Goal: Task Accomplishment & Management: Manage account settings

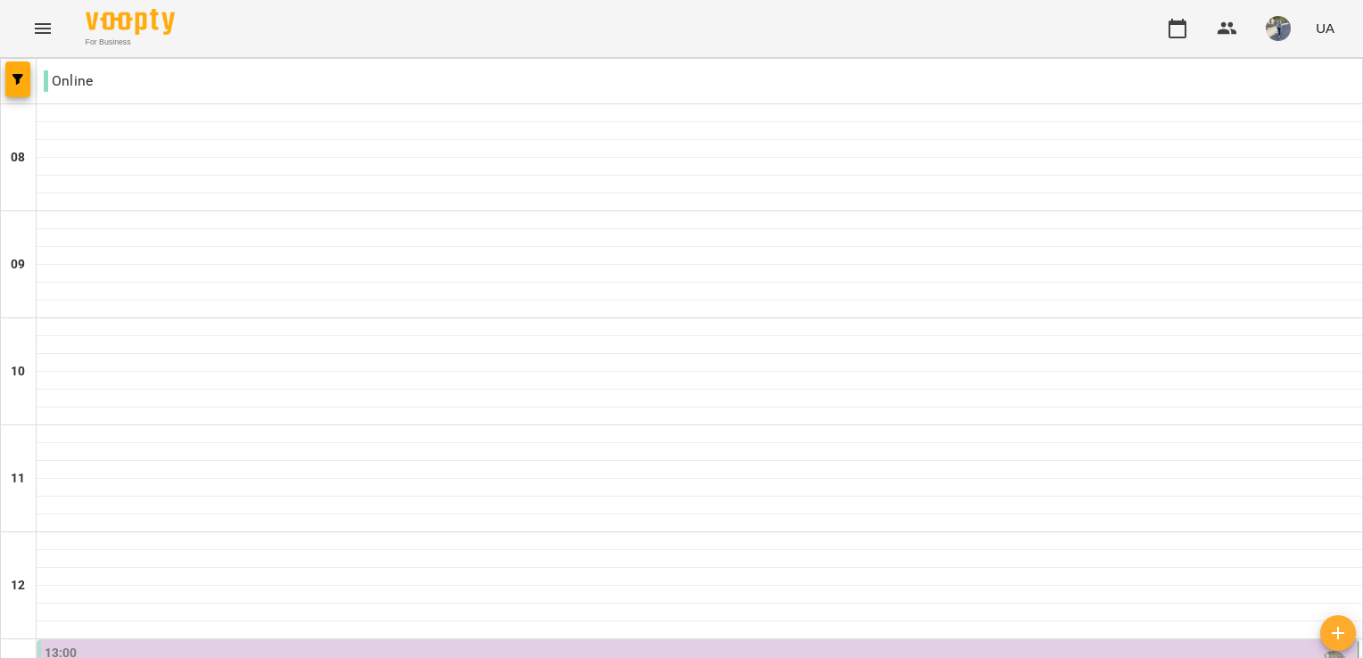
scroll to position [322, 0]
click at [391, 644] on div "13:00" at bounding box center [699, 664] width 1309 height 41
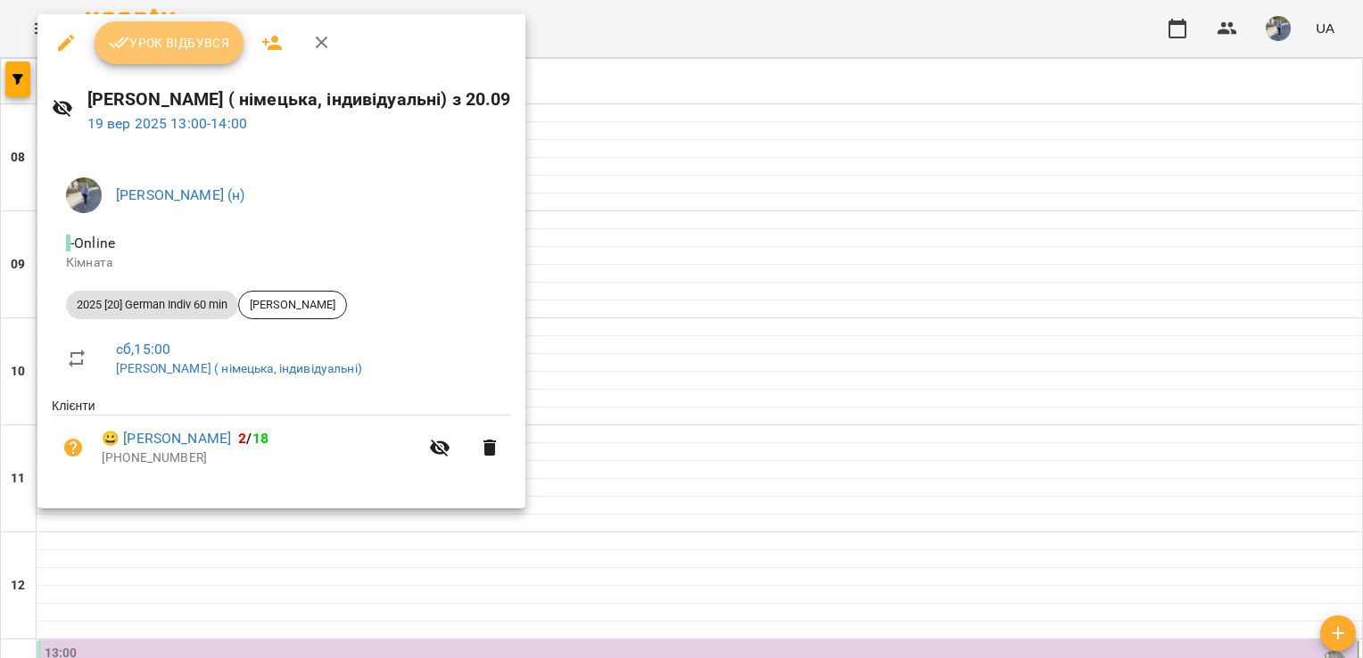
click at [206, 41] on span "Урок відбувся" at bounding box center [169, 42] width 121 height 21
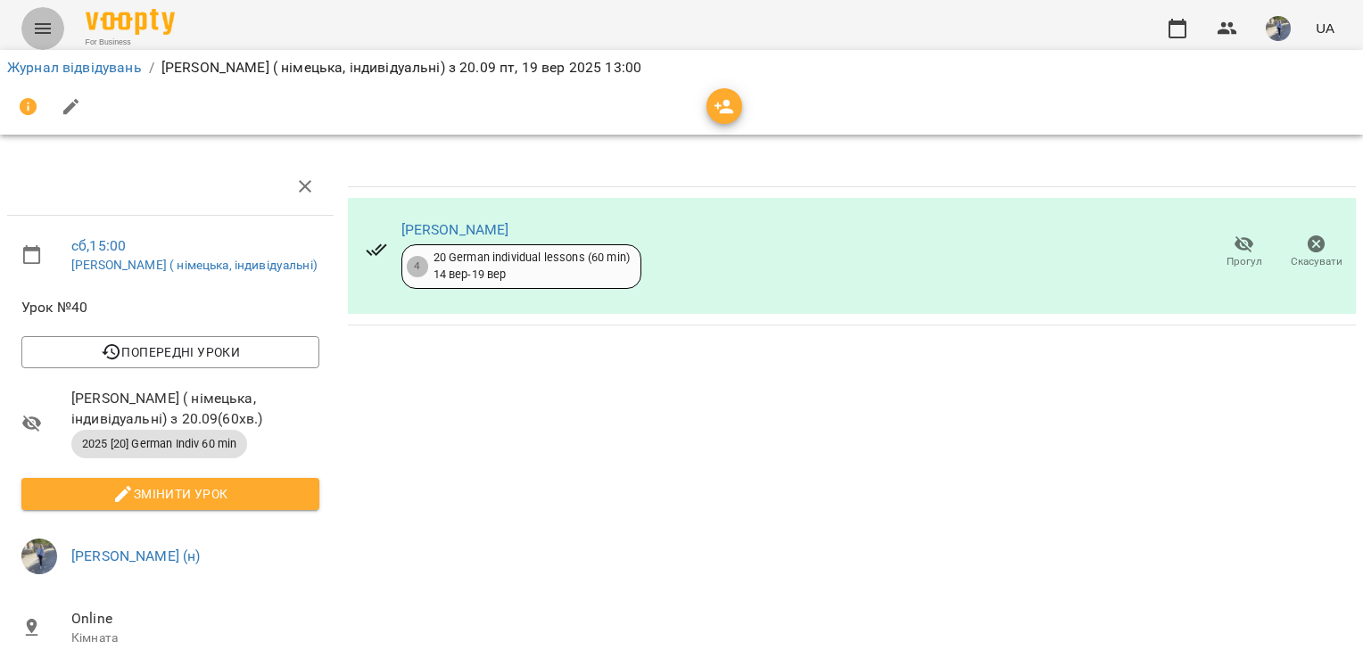
click at [50, 23] on icon "Menu" at bounding box center [43, 28] width 16 height 11
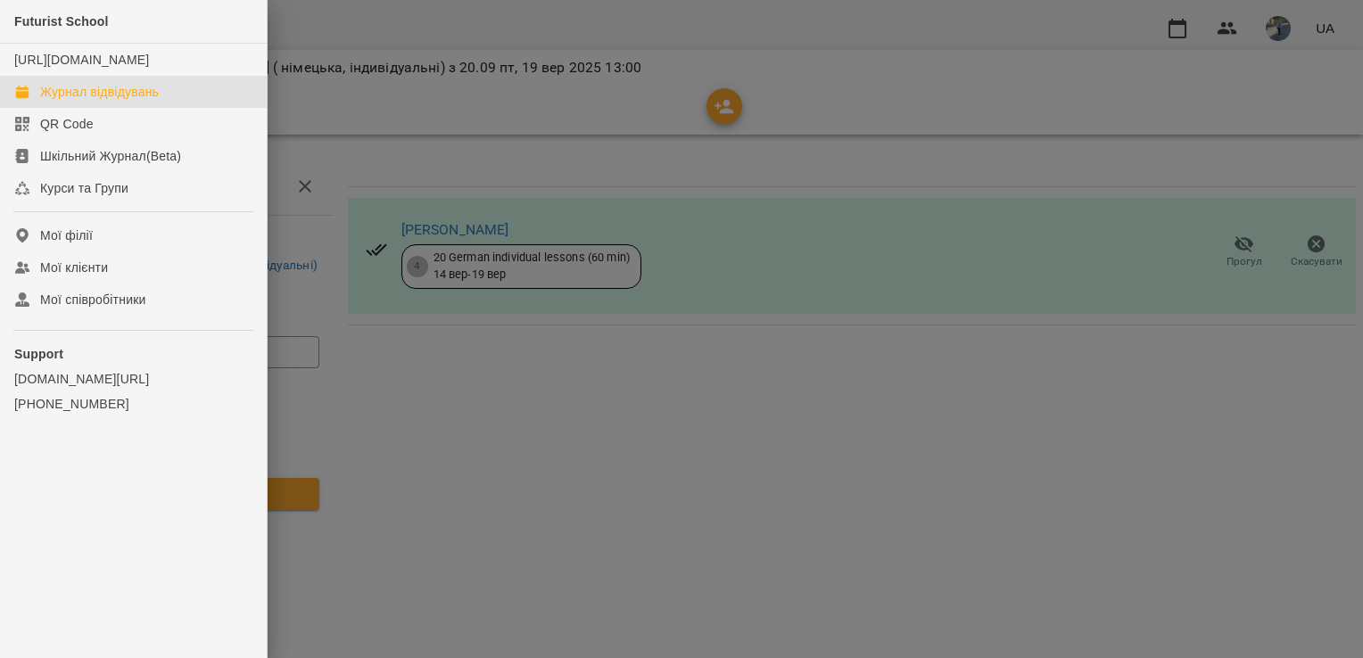
click at [157, 101] on div "Журнал відвідувань" at bounding box center [99, 92] width 119 height 18
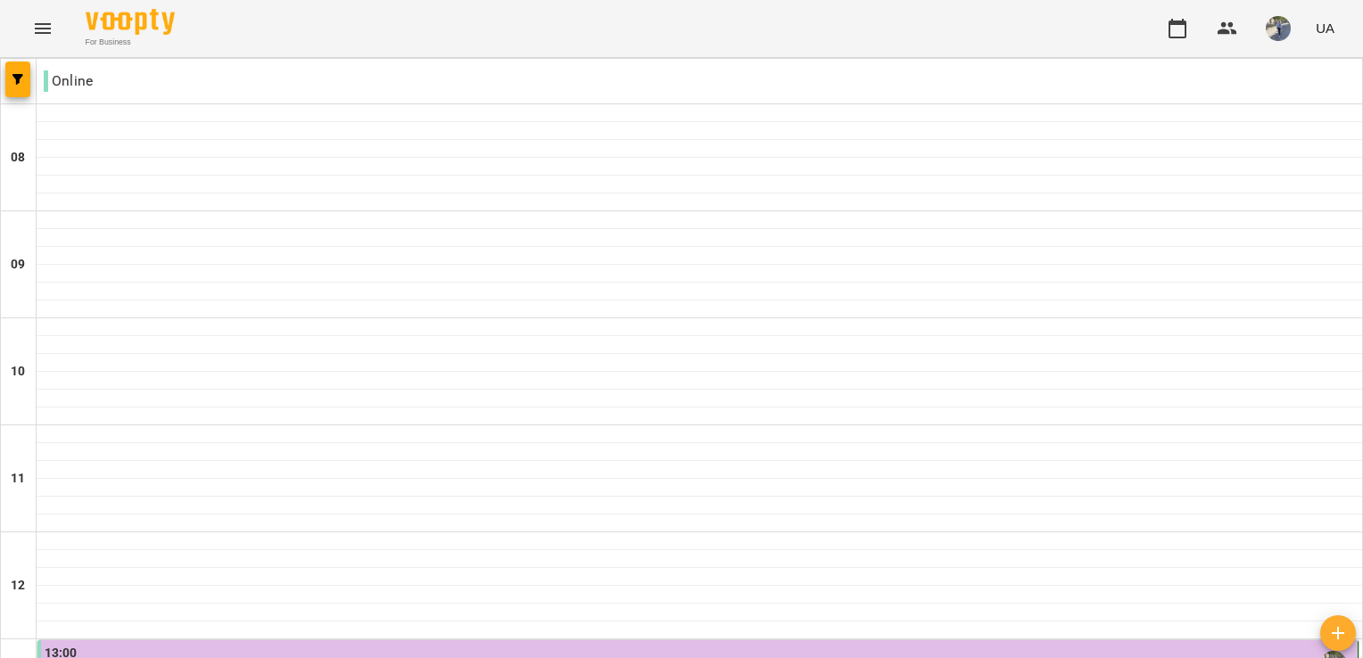
scroll to position [913, 0]
click at [1288, 50] on button "button" at bounding box center [1278, 28] width 46 height 46
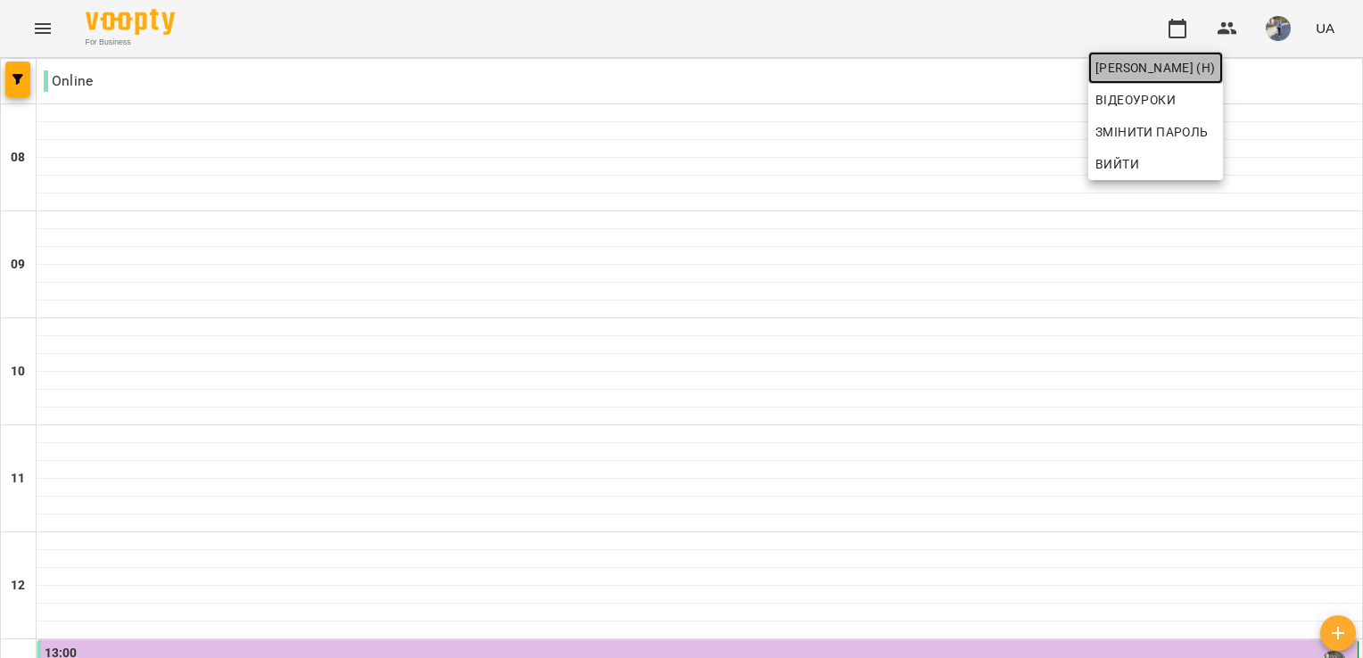
click at [1215, 58] on span "[PERSON_NAME] (н)" at bounding box center [1155, 67] width 120 height 21
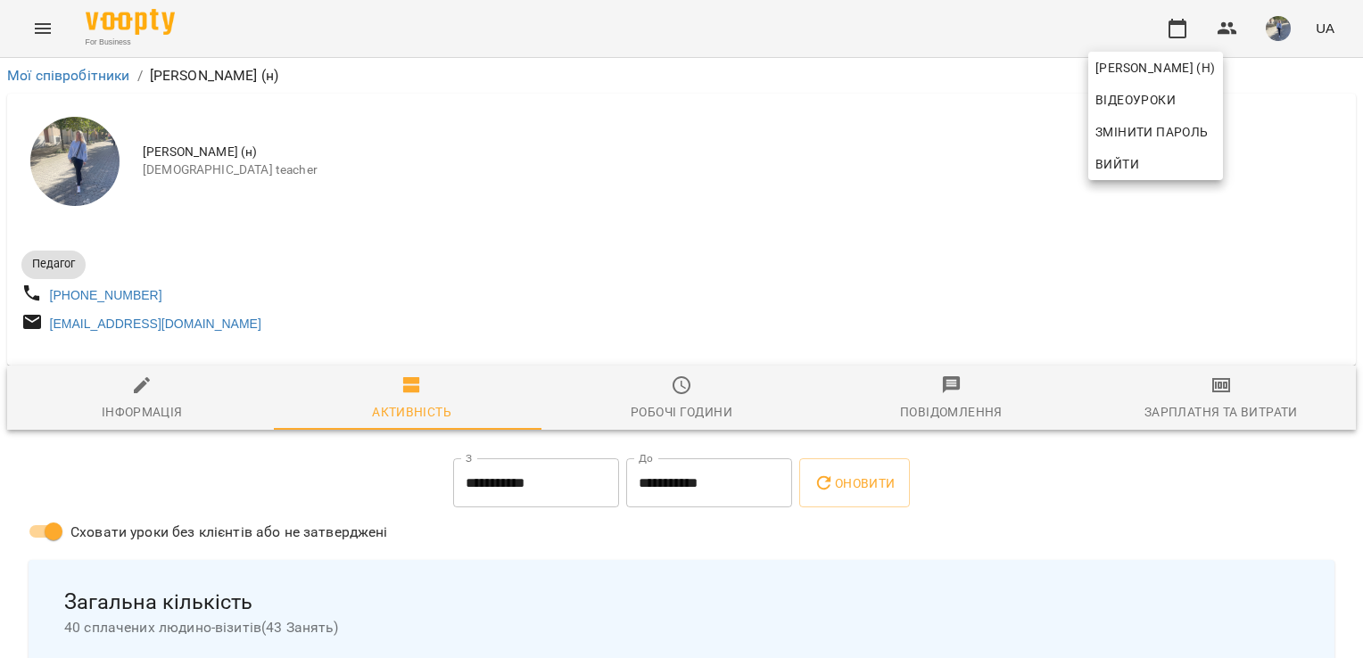
click at [34, 30] on div at bounding box center [681, 329] width 1363 height 658
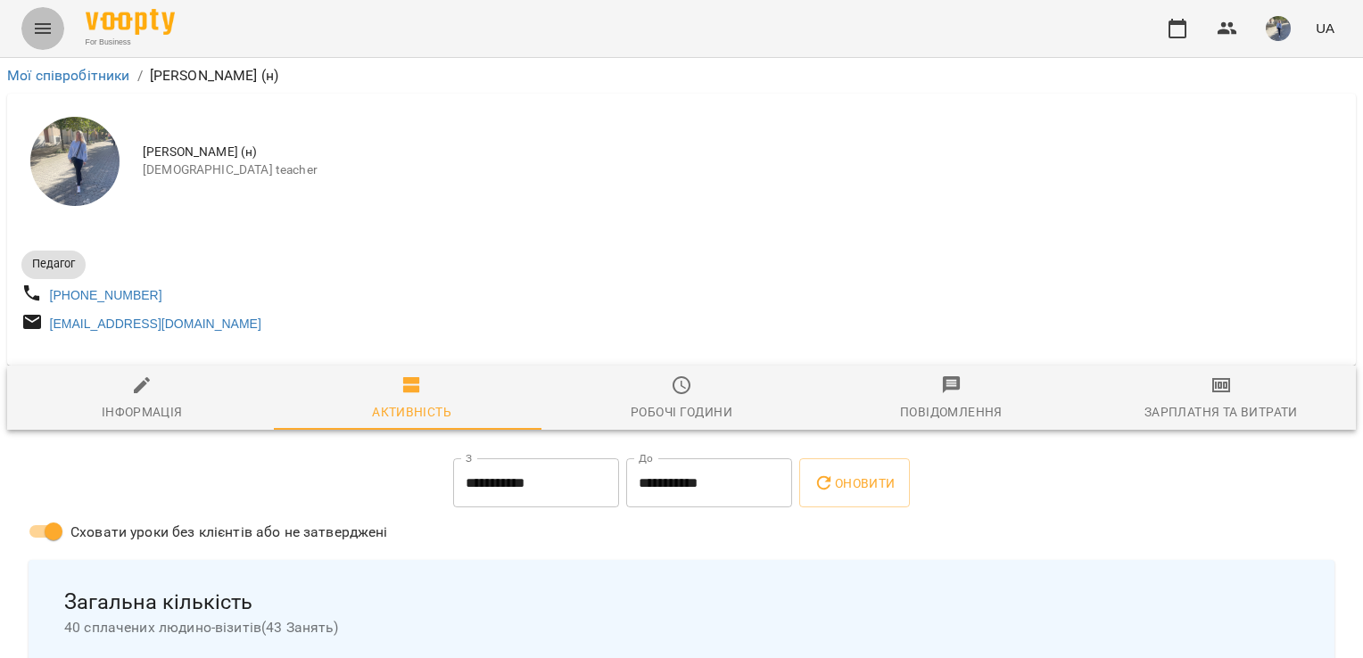
click at [46, 27] on icon "Menu" at bounding box center [42, 28] width 21 height 21
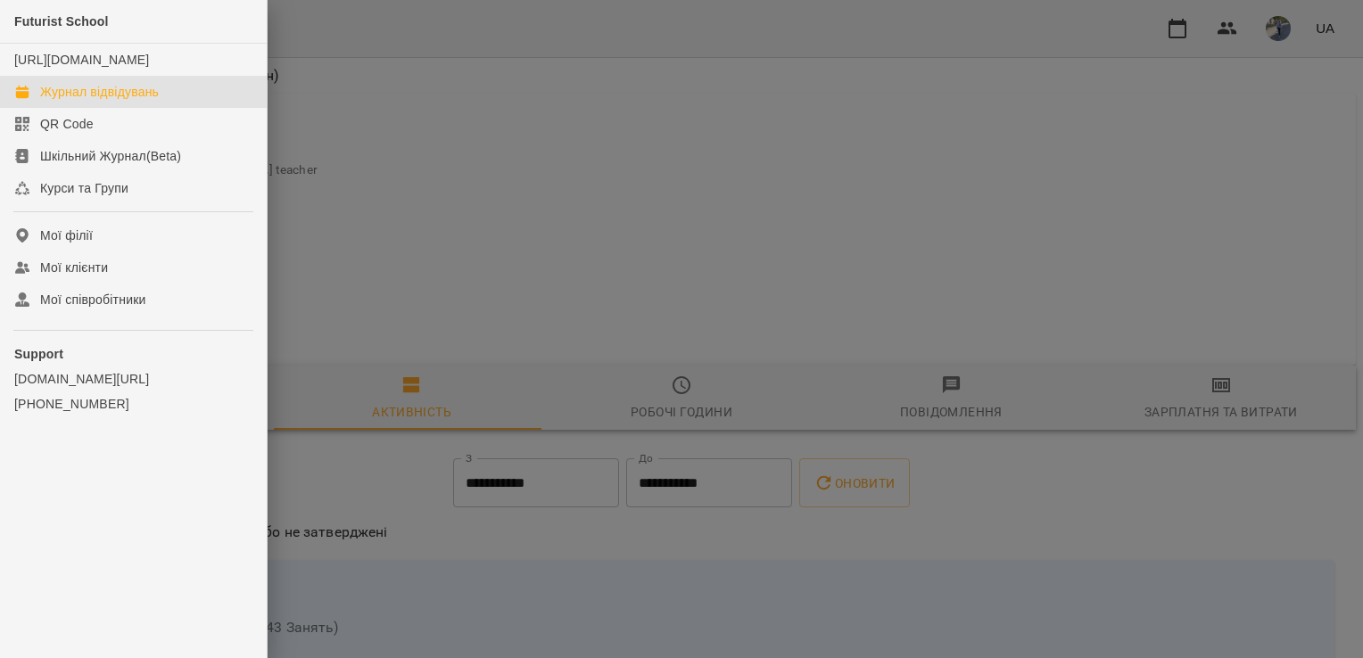
click at [100, 101] on div "Журнал відвідувань" at bounding box center [99, 92] width 119 height 18
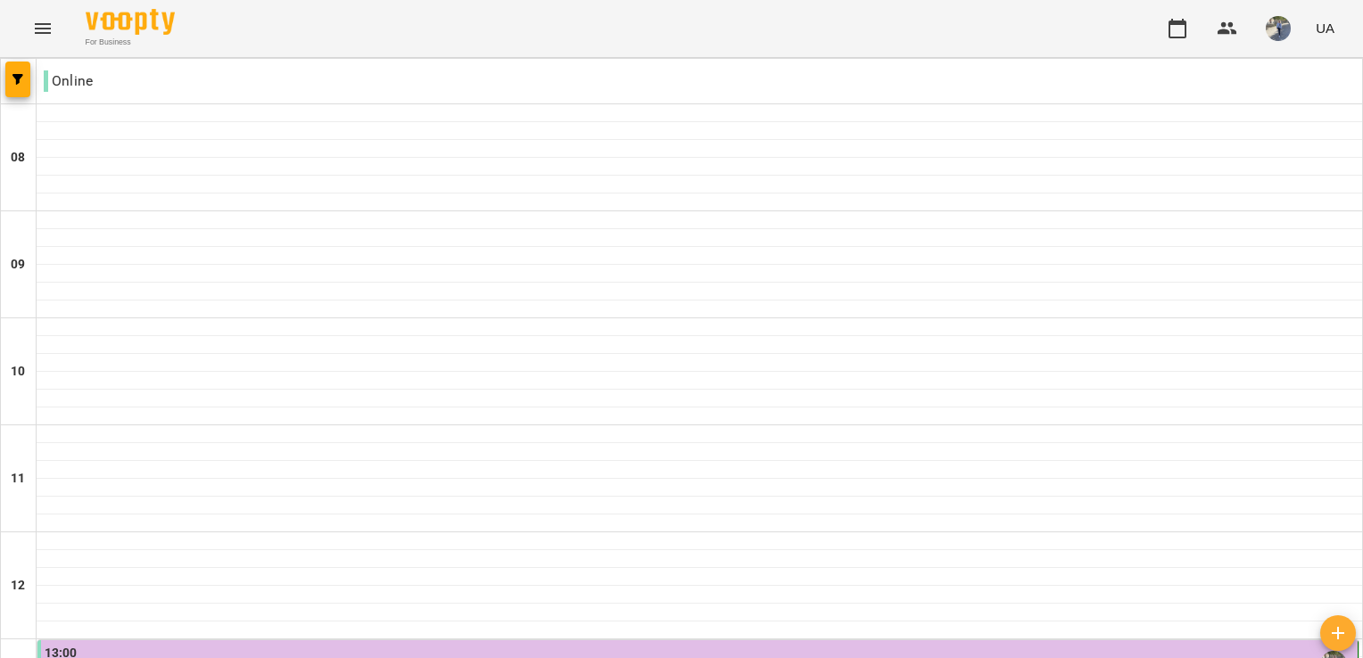
scroll to position [1004, 0]
